Goal: Navigation & Orientation: Find specific page/section

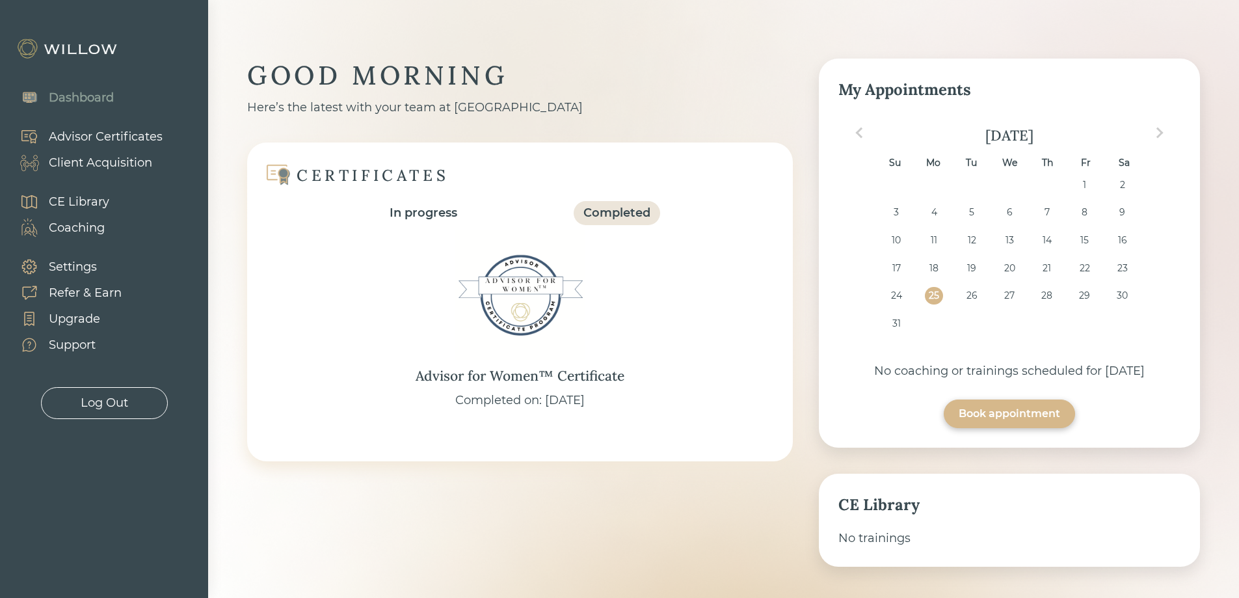
click at [94, 159] on div "Client Acquisition" at bounding box center [100, 163] width 103 height 18
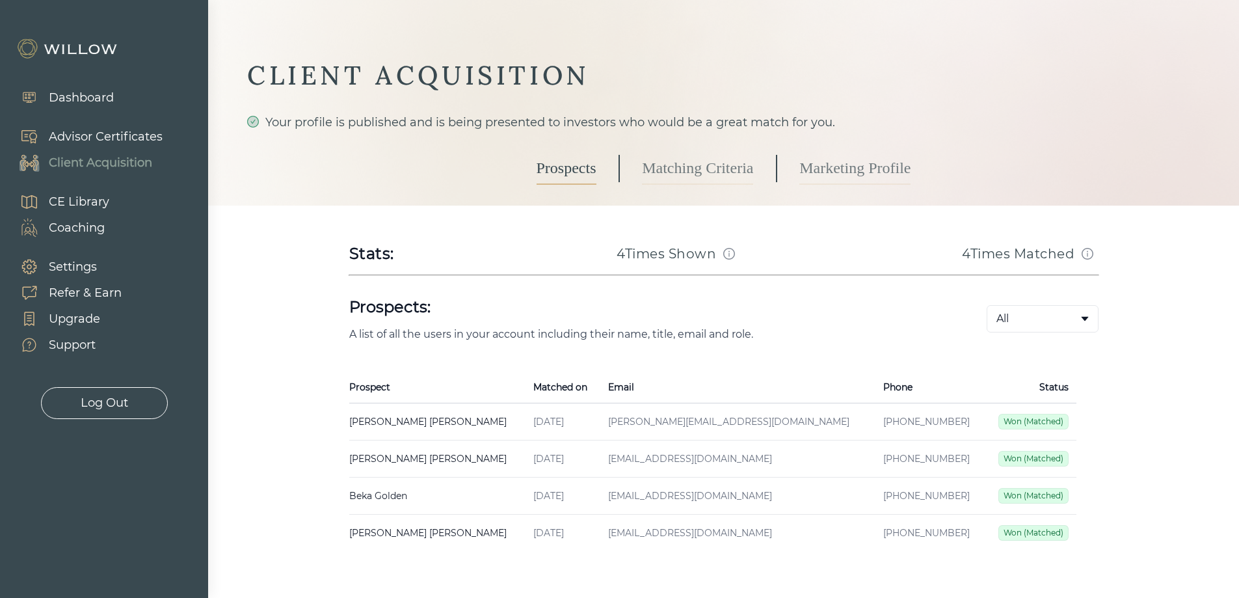
click at [89, 96] on div "Dashboard" at bounding box center [81, 98] width 65 height 18
